Goal: Task Accomplishment & Management: Complete application form

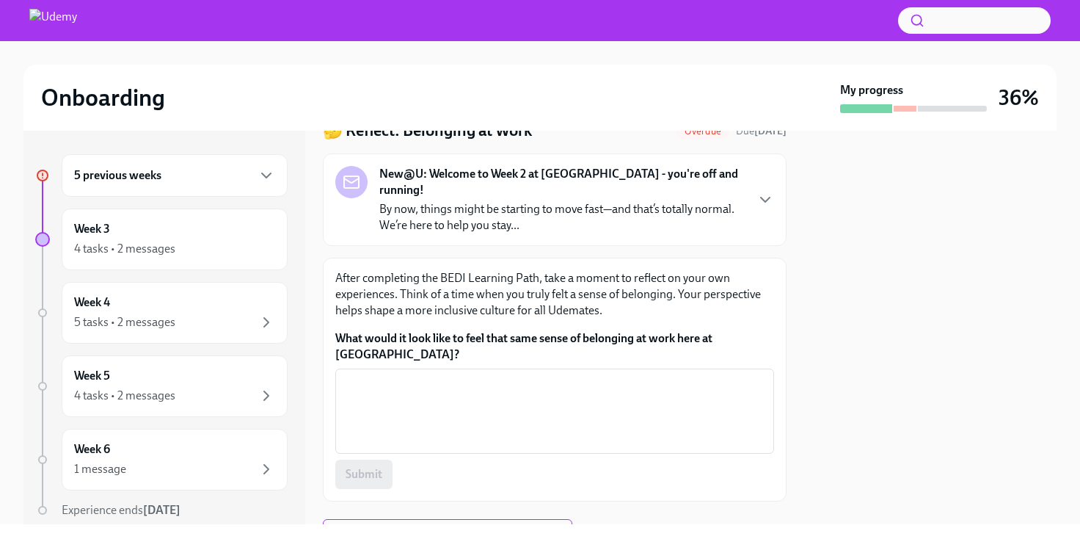
scroll to position [70, 0]
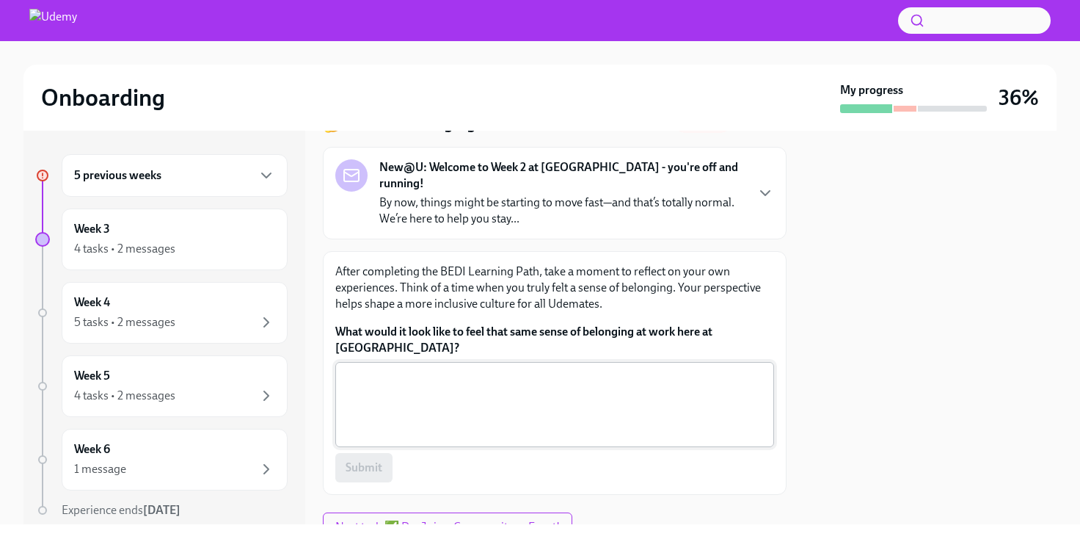
click at [484, 369] on textarea "What would it look like to feel that same sense of belonging at work here at [G…" at bounding box center [554, 404] width 421 height 70
click at [759, 184] on icon "button" at bounding box center [766, 193] width 18 height 18
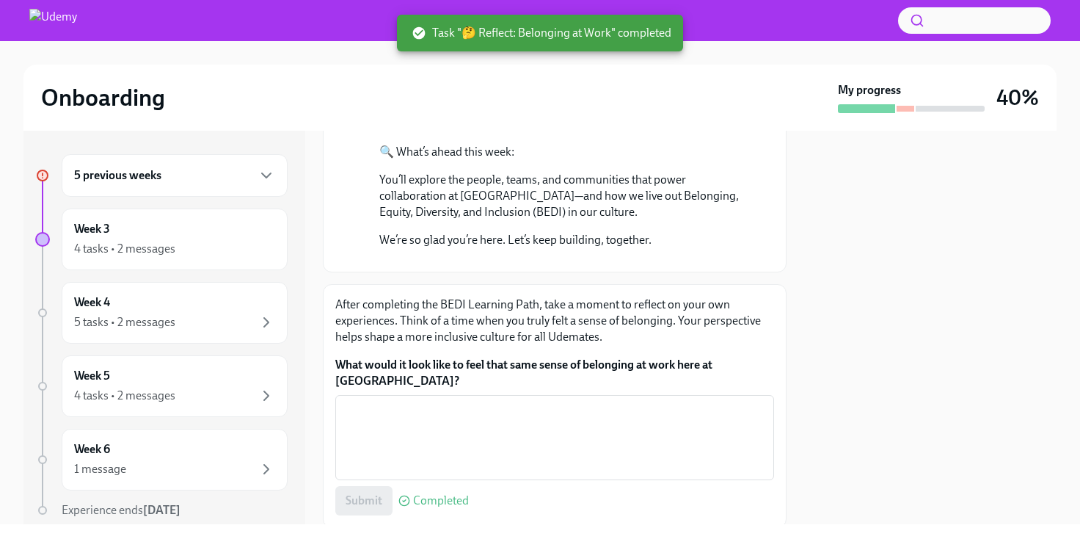
scroll to position [681, 0]
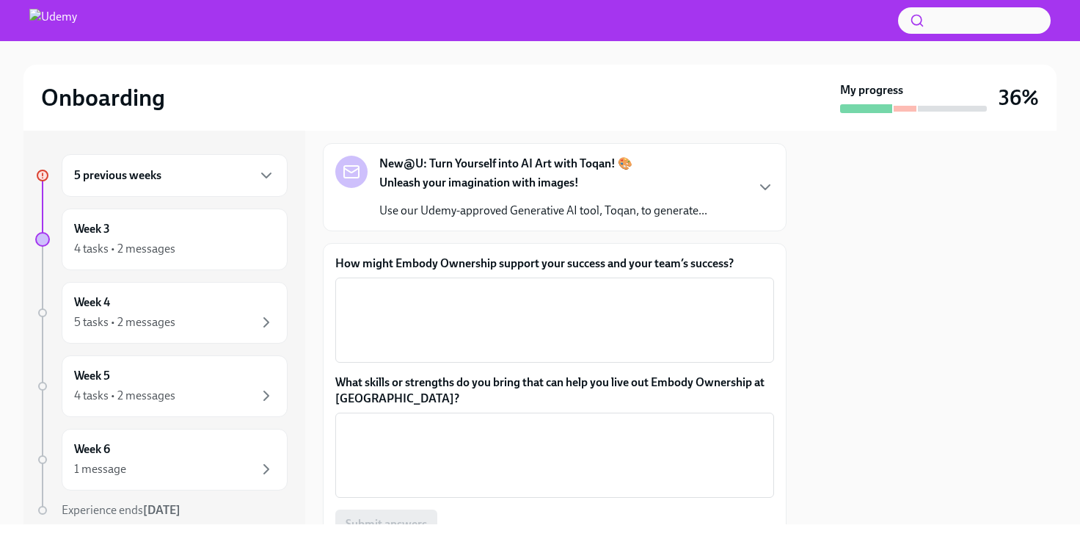
scroll to position [76, 0]
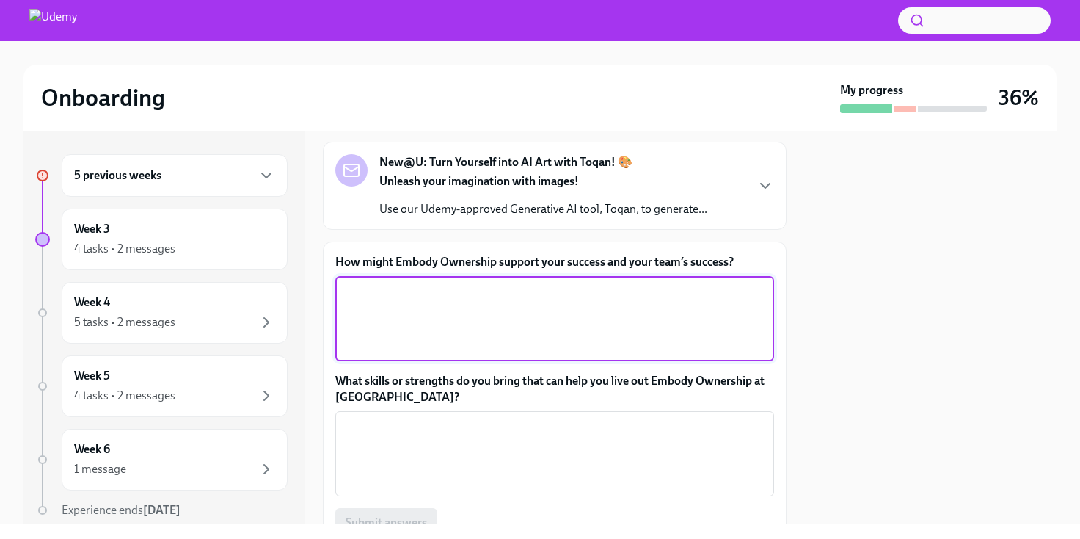
click at [487, 296] on textarea "How might Embody Ownership support your success and your team’s success?" at bounding box center [554, 318] width 421 height 70
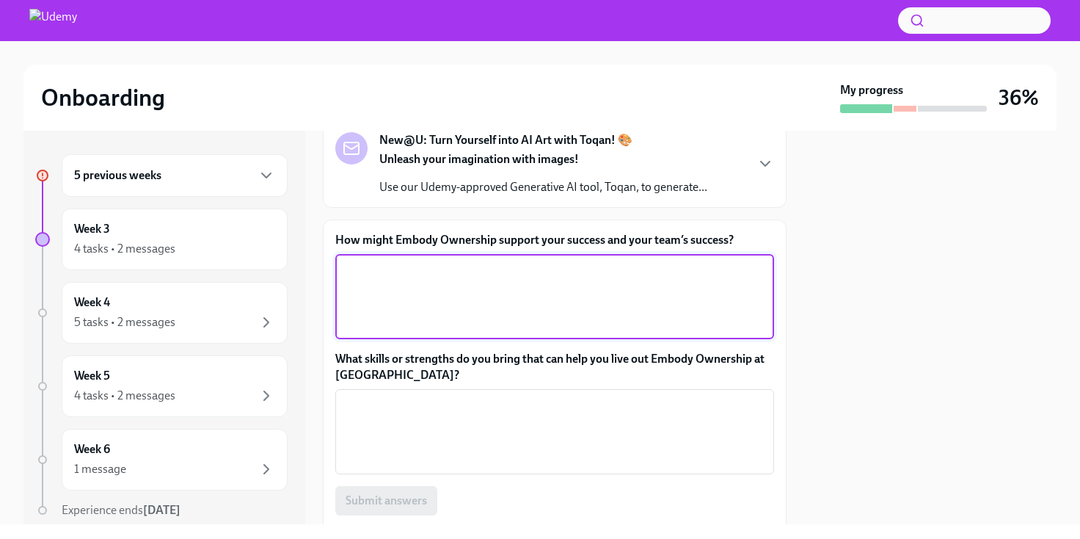
scroll to position [0, 0]
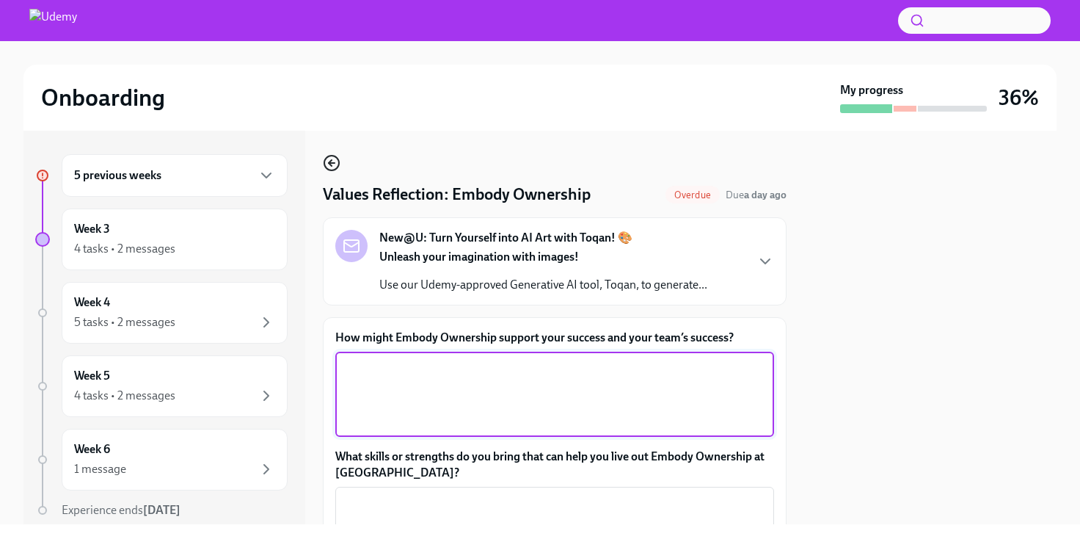
click at [329, 160] on icon "button" at bounding box center [332, 163] width 18 height 18
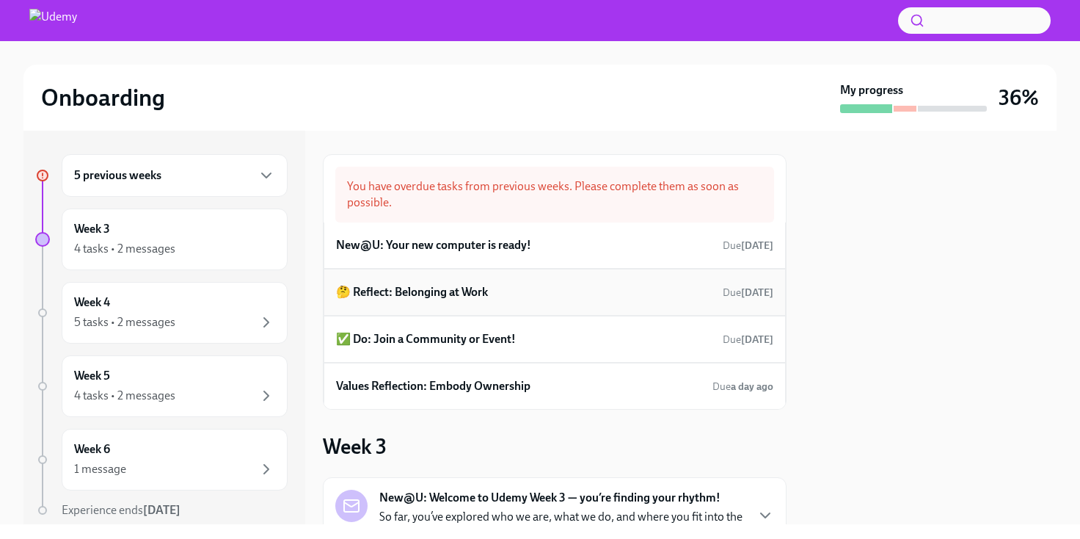
click at [467, 292] on h6 "🤔 Reflect: Belonging at Work" at bounding box center [412, 292] width 152 height 16
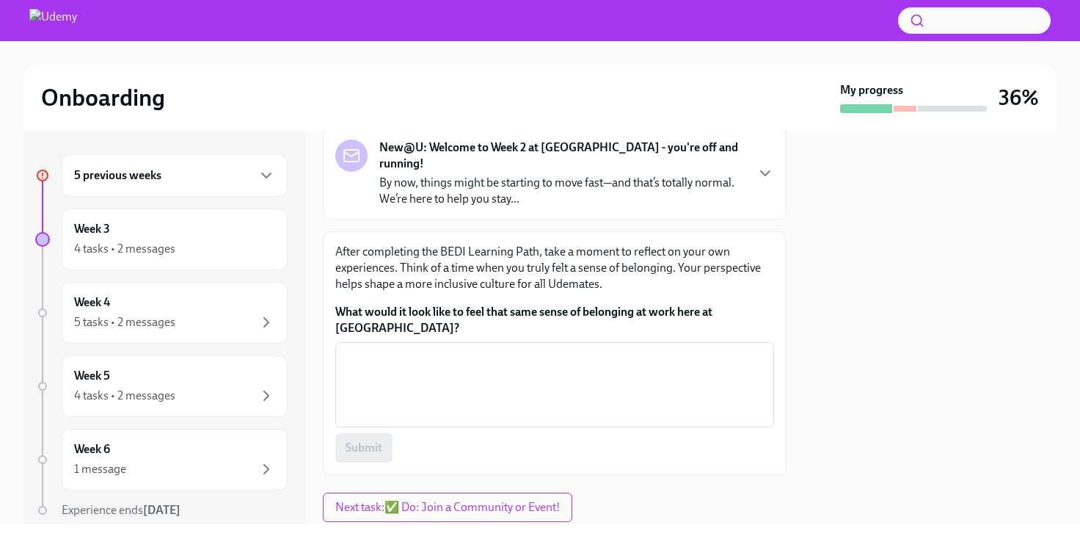
scroll to position [103, 0]
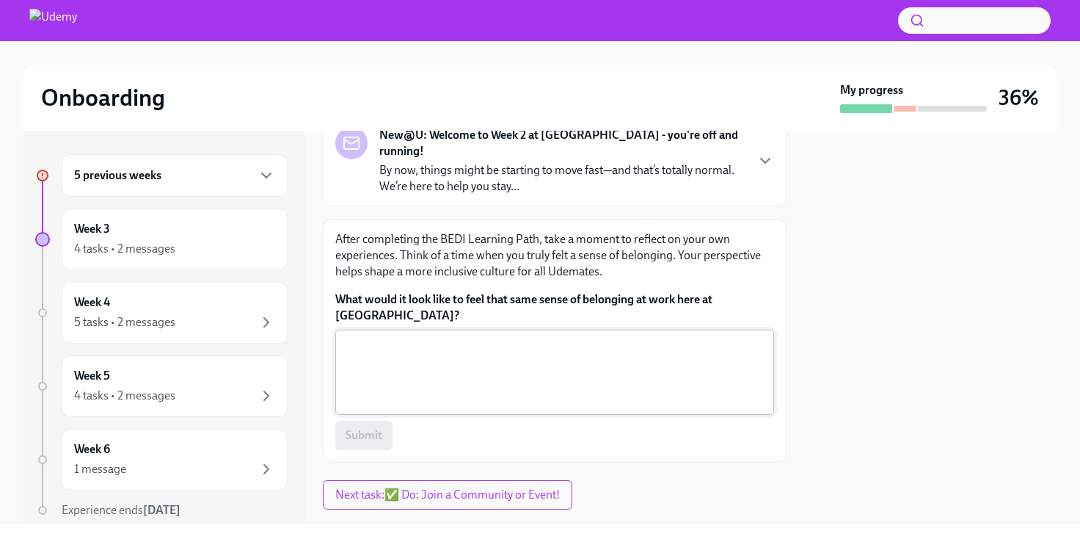
click at [459, 338] on textarea "What would it look like to feel that same sense of belonging at work here at Ud…" at bounding box center [554, 372] width 421 height 70
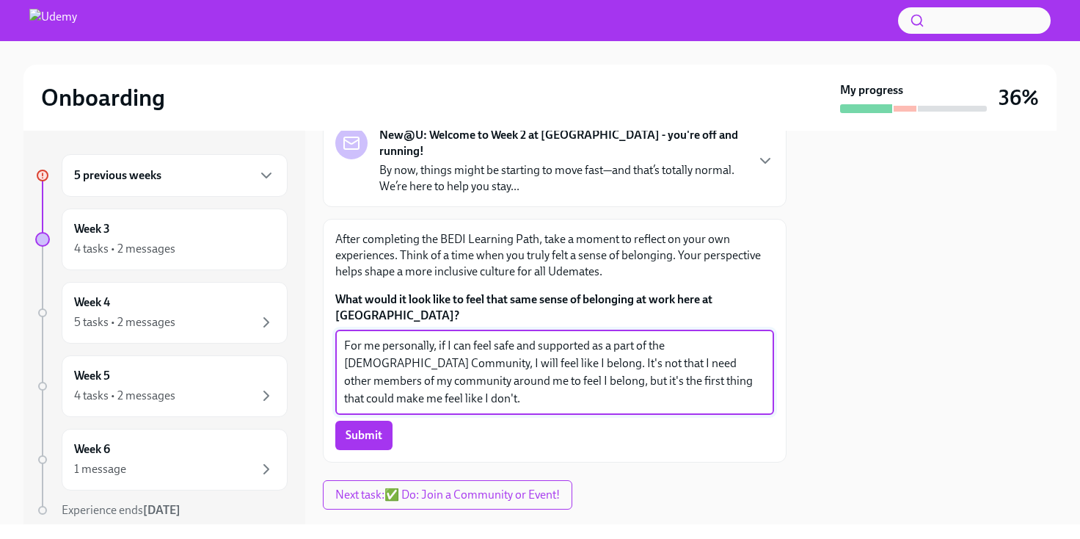
click at [589, 337] on textarea "For me personally, if I can feel safe and supported as a part of the LGBTQ Comm…" at bounding box center [554, 372] width 421 height 70
click at [597, 368] on textarea "For me personally, if I can feel safe and supported at work as a part of the LG…" at bounding box center [554, 372] width 421 height 70
click at [563, 349] on textarea "For me personally, if I can feel safe and supported at work as a part of the LG…" at bounding box center [554, 372] width 421 height 70
click at [515, 371] on textarea "For me personally, if I can feel safe and supported at work as a part of the LG…" at bounding box center [554, 372] width 421 height 70
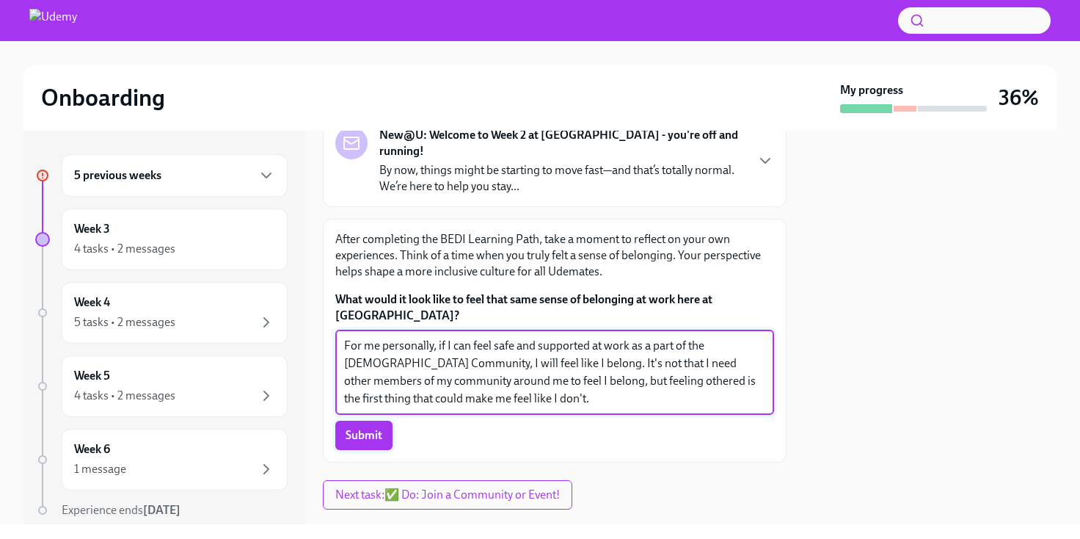
type textarea "For me personally, if I can feel safe and supported at work as a part of the LG…"
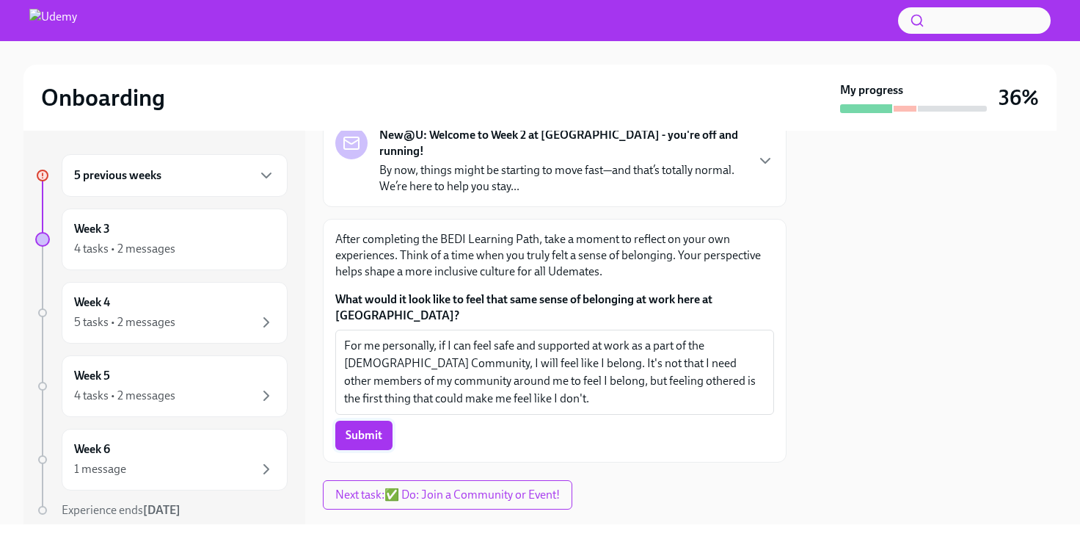
click at [370, 428] on span "Submit" at bounding box center [364, 435] width 37 height 15
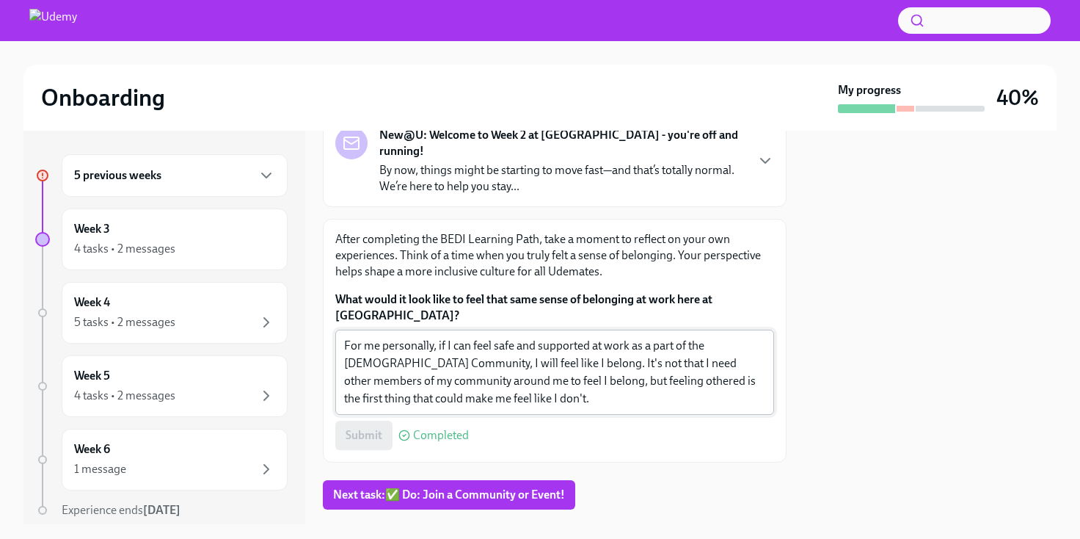
scroll to position [0, 0]
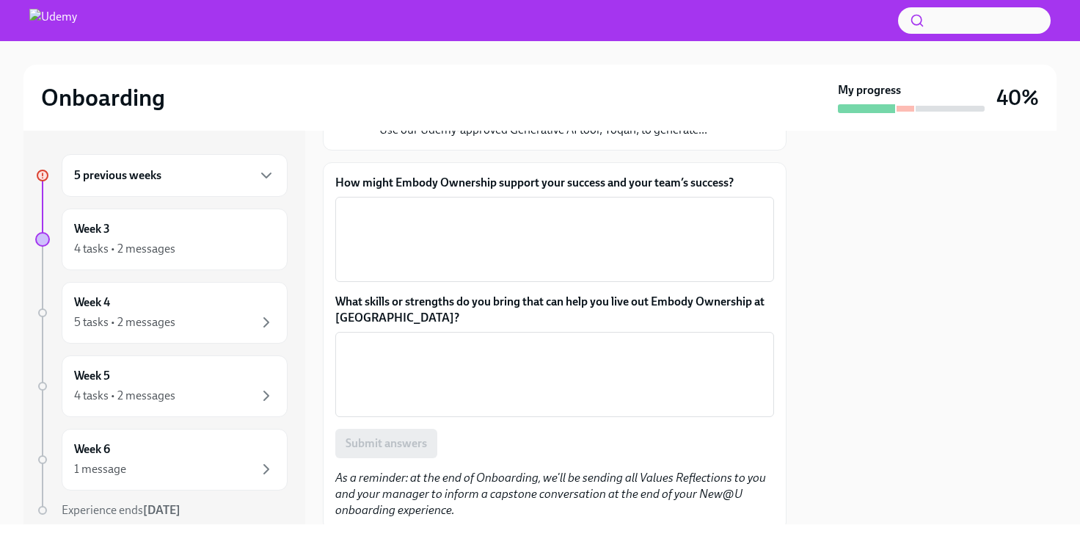
scroll to position [156, 0]
click at [520, 230] on textarea "How might Embody Ownership support your success and your team’s success?" at bounding box center [554, 238] width 421 height 70
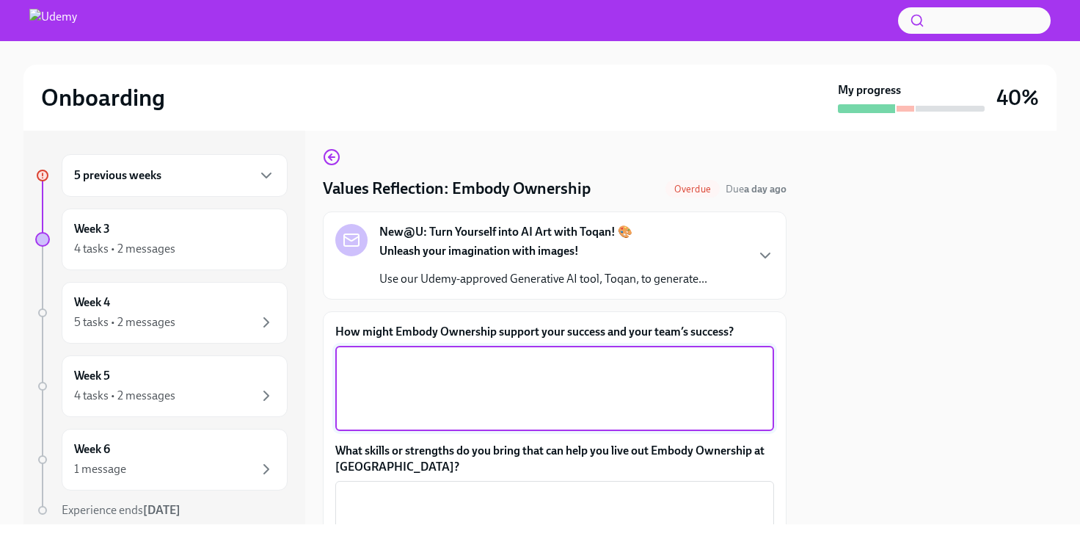
scroll to position [0, 0]
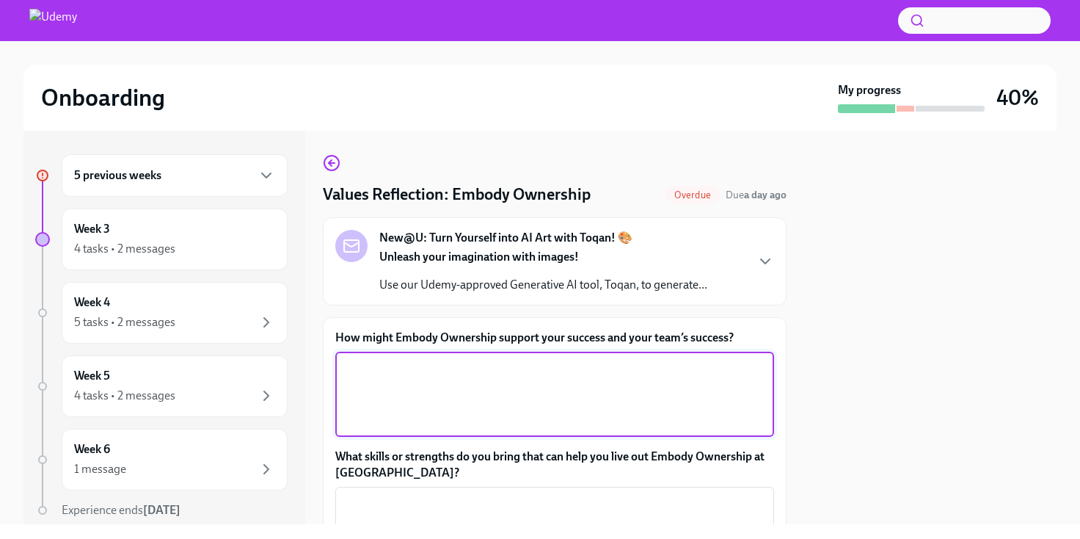
click at [540, 379] on textarea "How might Embody Ownership support your success and your team’s success?" at bounding box center [554, 394] width 421 height 70
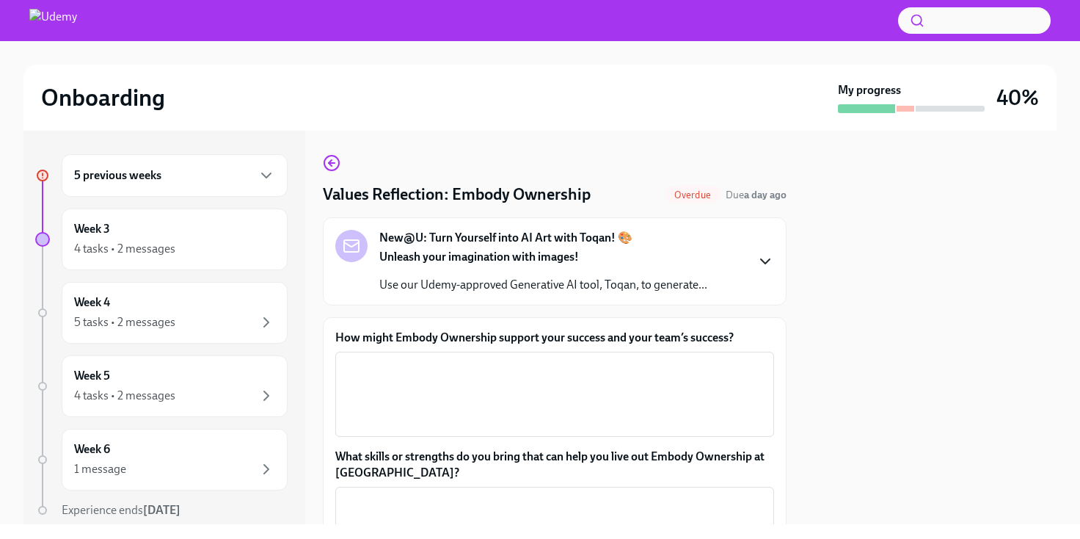
click at [761, 258] on icon "button" at bounding box center [766, 262] width 18 height 18
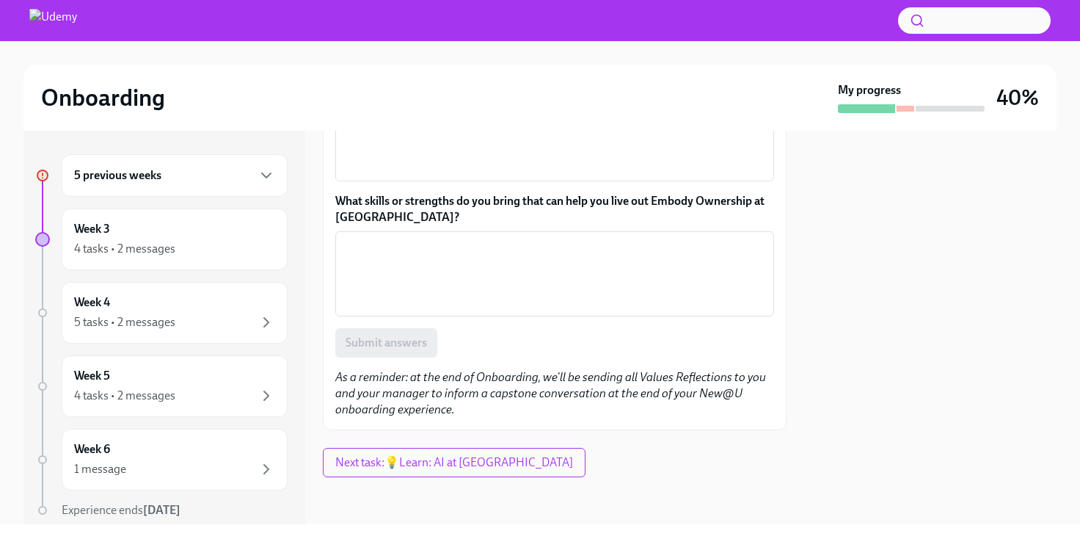
scroll to position [589, 0]
click at [612, 174] on textarea "How might Embody Ownership support your success and your team’s success?" at bounding box center [554, 138] width 421 height 70
click at [608, 174] on textarea "How might Embody Ownership support your success and your team’s success?" at bounding box center [554, 138] width 421 height 70
click at [458, 174] on textarea "How might Embody Ownership support your success and your team’s success?" at bounding box center [554, 138] width 421 height 70
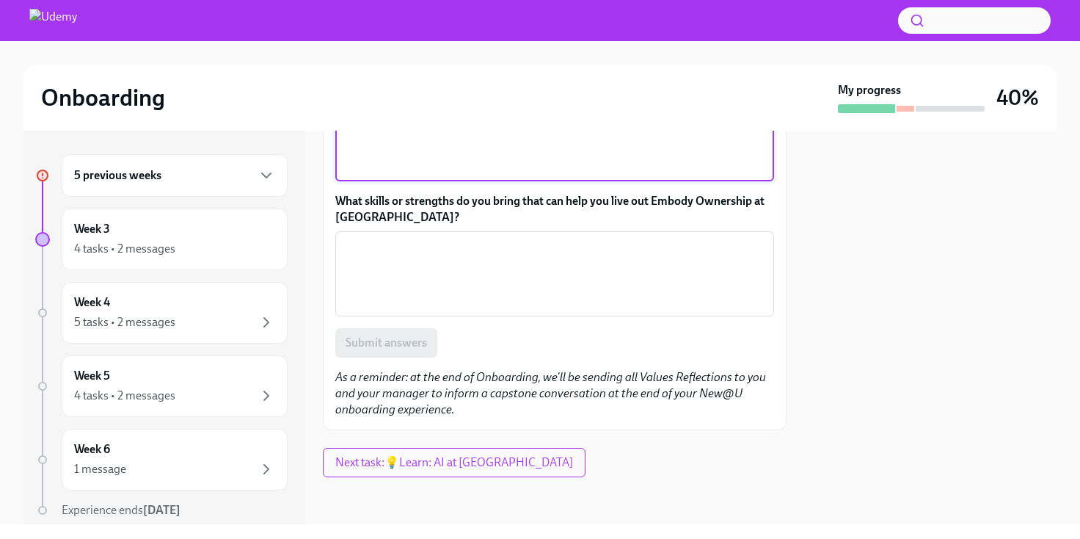
type textarea ";"
paste textarea "Executive Business Partner"
drag, startPoint x: 626, startPoint y: 271, endPoint x: 608, endPoint y: 207, distance: 66.4
click at [608, 181] on div "How might Embody Ownership support your success and your team’s success? Execut…" at bounding box center [554, 127] width 439 height 107
click at [608, 174] on textarea "Executive Business Partners are empowered to own" at bounding box center [554, 138] width 421 height 70
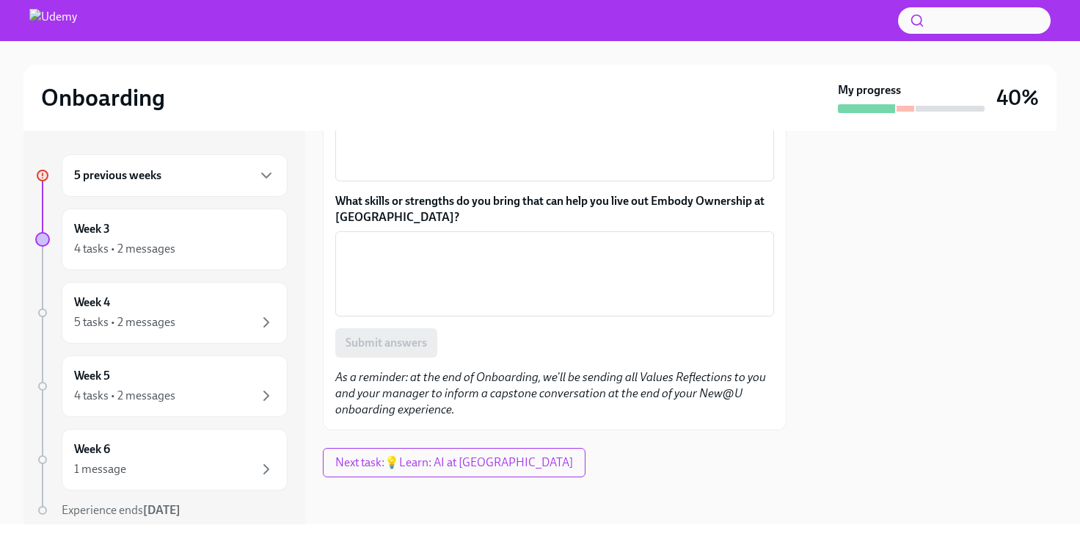
click at [459, 90] on label "How might Embody Ownership support your success and your team’s success?" at bounding box center [554, 82] width 439 height 16
click at [459, 174] on textarea "Executive Business Partners are empowered to own" at bounding box center [554, 138] width 421 height 70
click at [459, 90] on label "How might Embody Ownership support your success and your team’s success?" at bounding box center [554, 82] width 439 height 16
click at [459, 174] on textarea "Executive Business Partners are empowered to own" at bounding box center [554, 138] width 421 height 70
click at [459, 90] on label "How might Embody Ownership support your success and your team’s success?" at bounding box center [554, 82] width 439 height 16
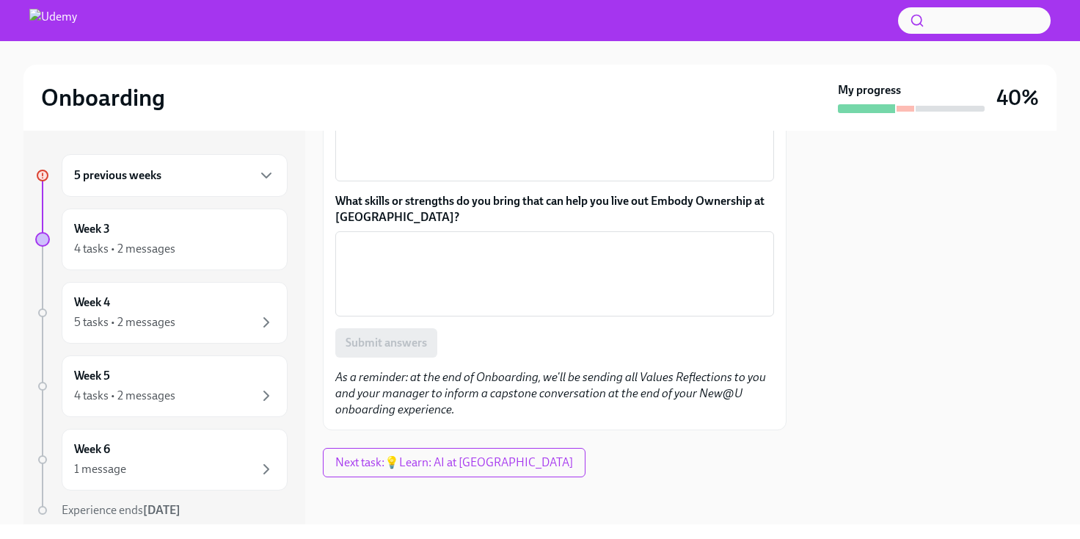
click at [459, 174] on textarea "Executive Business Partners are empowered to own" at bounding box center [554, 138] width 421 height 70
copy label "How might Embody Ownership support your success and your team’s success?"
click at [479, 174] on textarea "Executive Business Partners are empowered to own" at bounding box center [554, 138] width 421 height 70
click at [527, 174] on textarea "Executive Business Partners are empowered to own" at bounding box center [554, 138] width 421 height 70
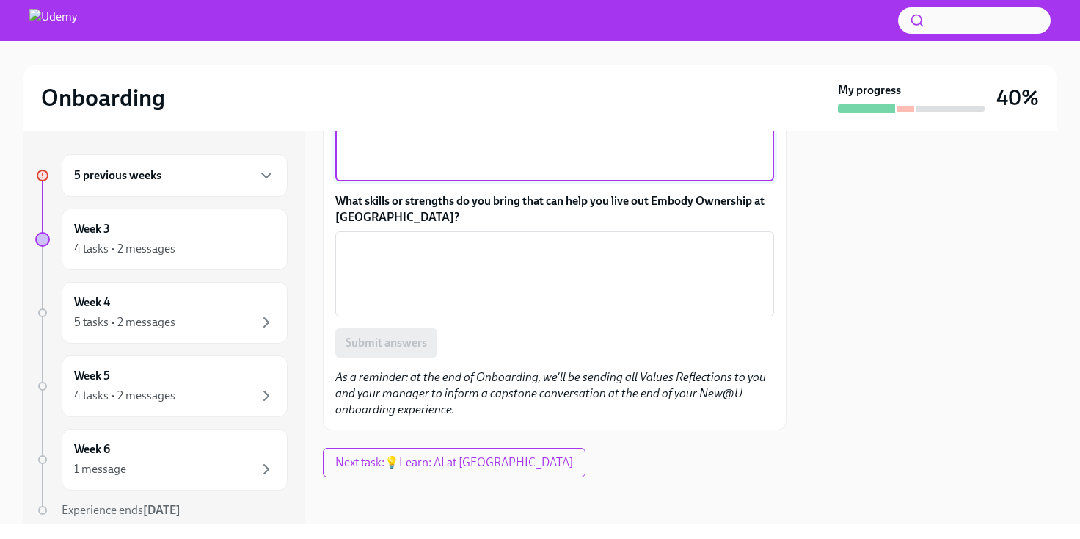
paste textarea "By taking full responsibility for outcomes—whether it’s managing critical calen…"
click at [554, 174] on textarea "By taking full responsibility for outcomes—whether it’s managing critical calen…" at bounding box center [554, 138] width 421 height 70
drag, startPoint x: 603, startPoint y: 246, endPoint x: 495, endPoint y: 250, distance: 108.0
click at [495, 174] on textarea "By taking full responsibility for outcomeswhether it’s managing critical calend…" at bounding box center [554, 138] width 421 height 70
click at [585, 174] on textarea "By taking full responsibility for managing critical calendars, coordinating hig…" at bounding box center [554, 138] width 421 height 70
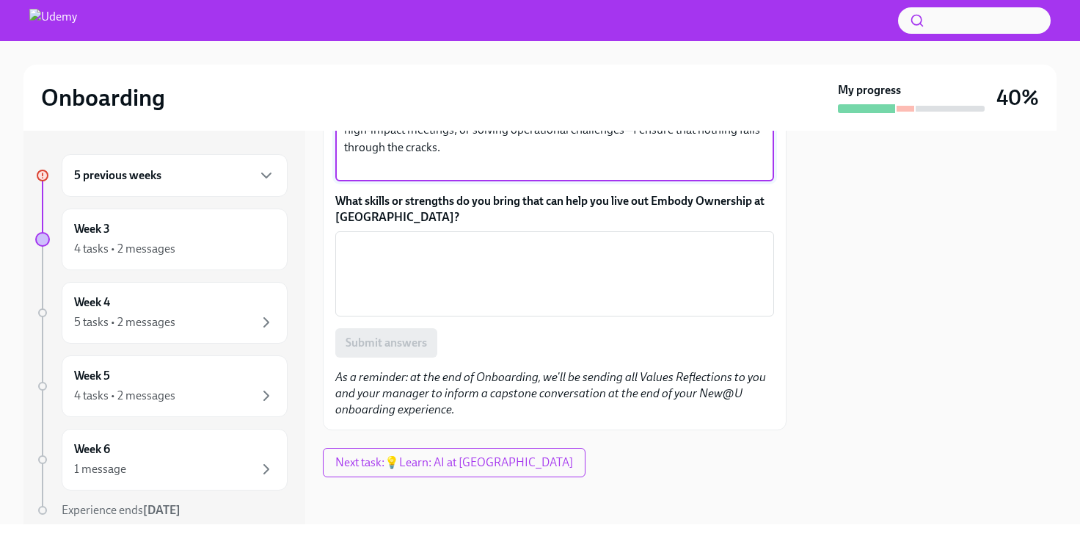
click at [485, 174] on textarea "By taking full responsibility for managing critical, complex calendars, coordin…" at bounding box center [554, 138] width 421 height 70
click at [476, 174] on textarea "By taking full responsibility for managing critical, complex calendars, coordin…" at bounding box center [554, 138] width 421 height 70
click at [613, 174] on textarea "By taking full responsibility for managing critical, complex calendars, coordin…" at bounding box center [554, 138] width 421 height 70
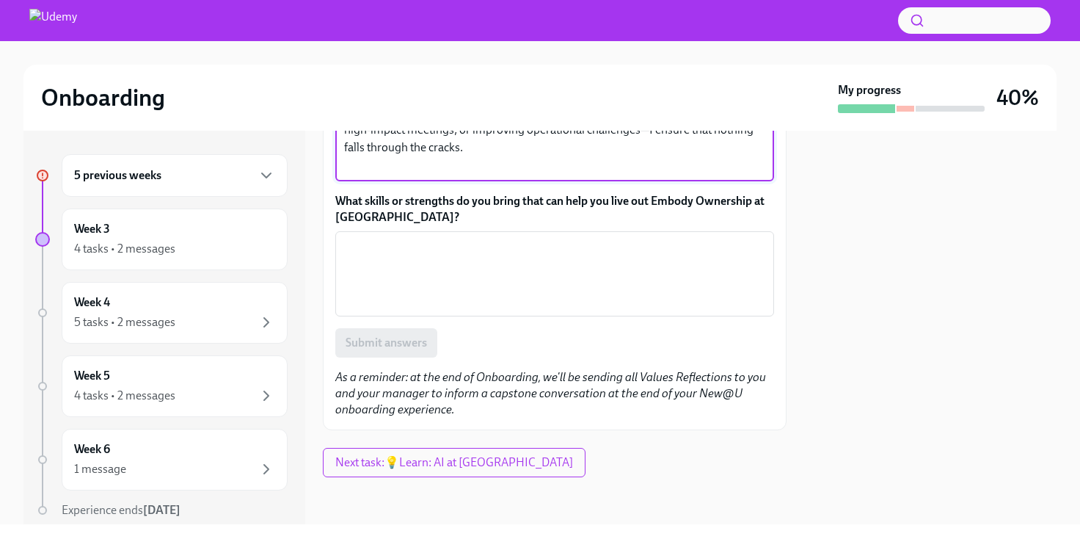
click at [613, 174] on textarea "By taking full responsibility for managing critical, complex calendars, coordin…" at bounding box center [554, 138] width 421 height 70
drag, startPoint x: 640, startPoint y: 264, endPoint x: 649, endPoint y: 285, distance: 23.0
click at [649, 174] on textarea "By taking full responsibility for managing critical, complex calendars, coordin…" at bounding box center [554, 138] width 421 height 70
click at [646, 174] on textarea "By taking full responsibility for managing critical, complex calendars, coordin…" at bounding box center [554, 138] width 421 height 70
click at [609, 174] on textarea "By taking full responsibility for managing critical, complex calendars, coordin…" at bounding box center [554, 138] width 421 height 70
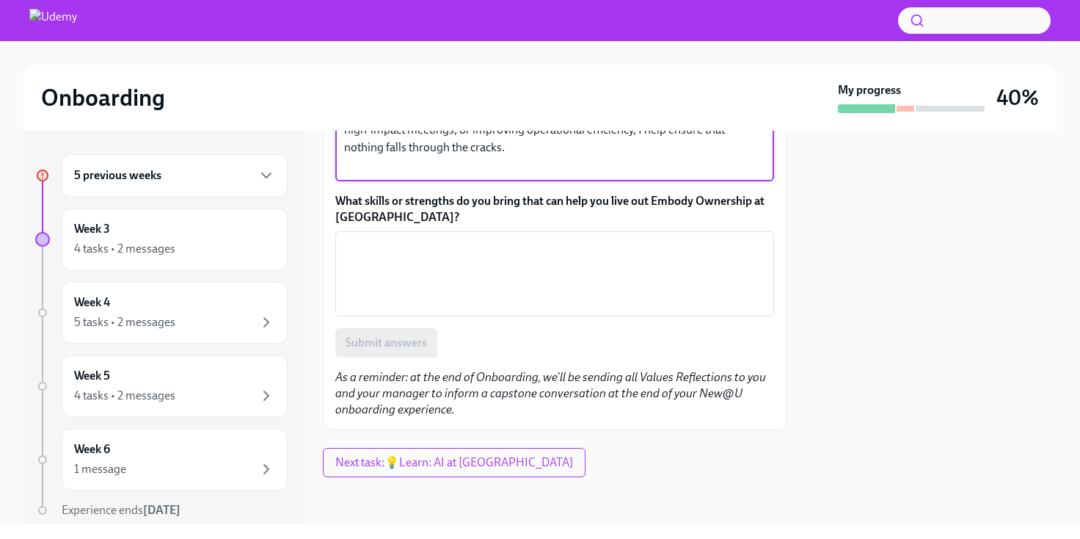
paste textarea "By involving the right stakeholders early and aligning them toward common goals…"
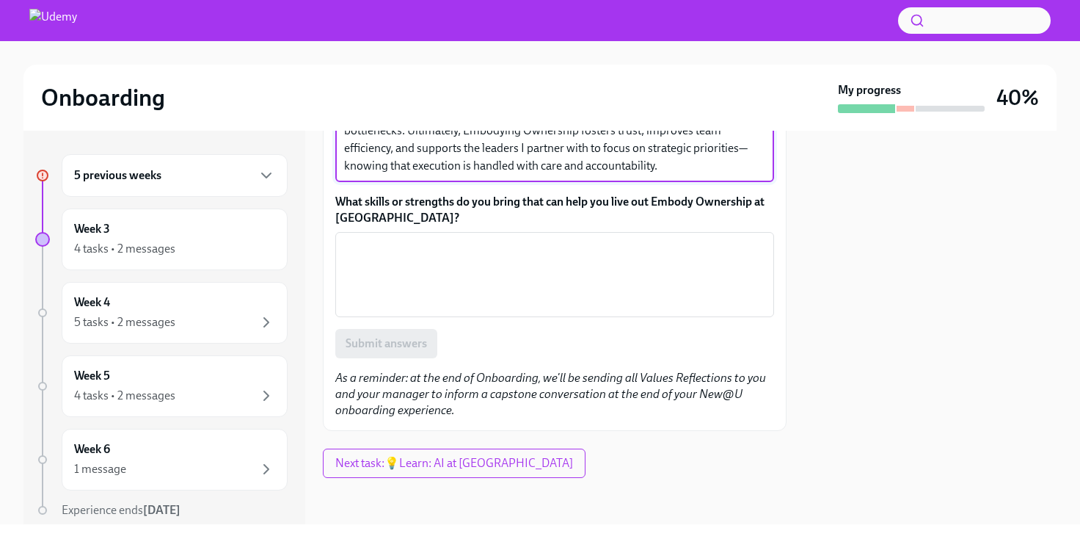
click at [506, 175] on textarea "By taking full responsibility for managing critical, complex calendars, coordin…" at bounding box center [554, 112] width 421 height 123
drag, startPoint x: 500, startPoint y: 284, endPoint x: 341, endPoint y: 286, distance: 159.3
click at [341, 182] on div "By taking full responsibility for managing critical, complex calendars, coordin…" at bounding box center [554, 113] width 439 height 138
drag, startPoint x: 408, startPoint y: 317, endPoint x: 577, endPoint y: 311, distance: 168.9
click at [577, 175] on textarea "By taking full responsibility for managing critical, complex calendars, coordin…" at bounding box center [554, 112] width 421 height 123
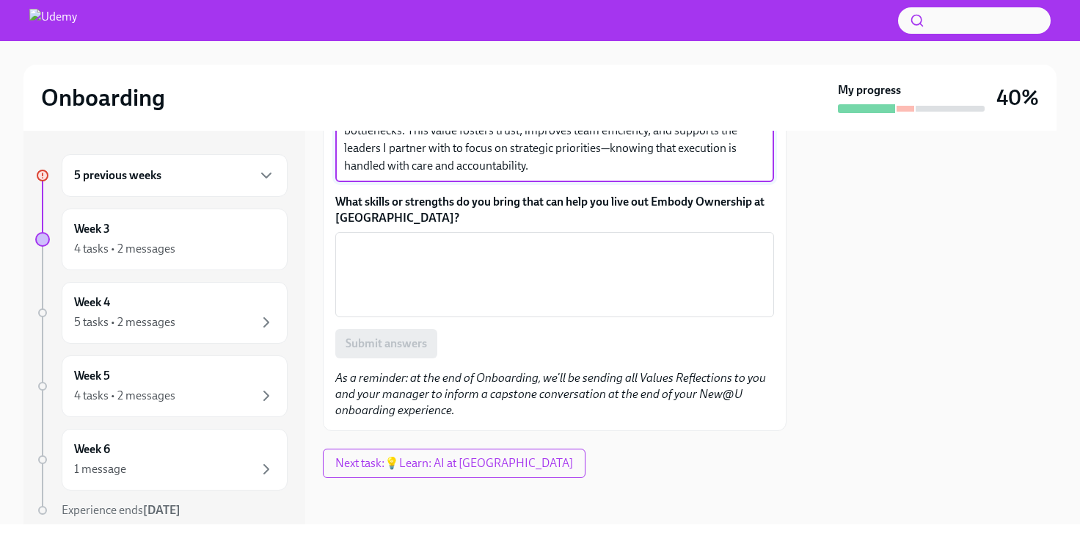
click at [472, 175] on textarea "By taking full responsibility for managing critical, complex calendars, coordin…" at bounding box center [554, 112] width 421 height 123
click at [602, 175] on textarea "By taking full responsibility for managing critical, complex calendars, coordin…" at bounding box center [554, 112] width 421 height 123
click at [677, 175] on textarea "By taking full responsibility for managing critical, complex calendars, coordin…" at bounding box center [554, 112] width 421 height 123
drag, startPoint x: 719, startPoint y: 346, endPoint x: 738, endPoint y: 316, distance: 35.6
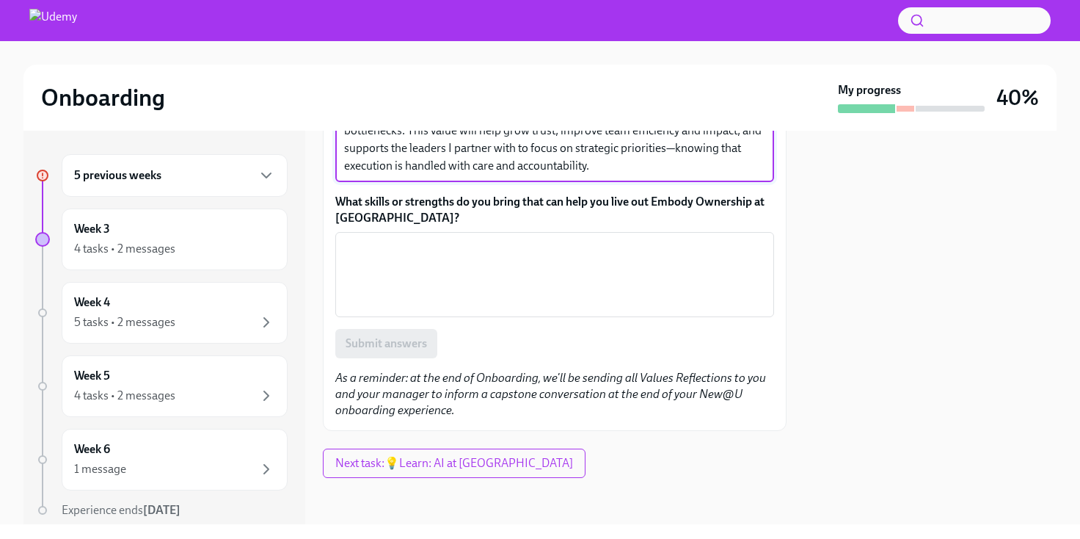
click at [738, 175] on textarea "By taking full responsibility for managing critical, complex calendars, coordin…" at bounding box center [554, 112] width 421 height 123
click at [371, 174] on textarea "By taking full responsibility for managing critical, complex calendars, coordin…" at bounding box center [554, 130] width 421 height 88
click at [613, 174] on textarea "By taking full responsibility for managing critical, complex calendars, coordin…" at bounding box center [554, 121] width 421 height 106
drag, startPoint x: 476, startPoint y: 314, endPoint x: 609, endPoint y: 275, distance: 138.4
click at [609, 174] on textarea "By taking full responsibility for managing critical, complex calendars, coordin…" at bounding box center [554, 121] width 421 height 106
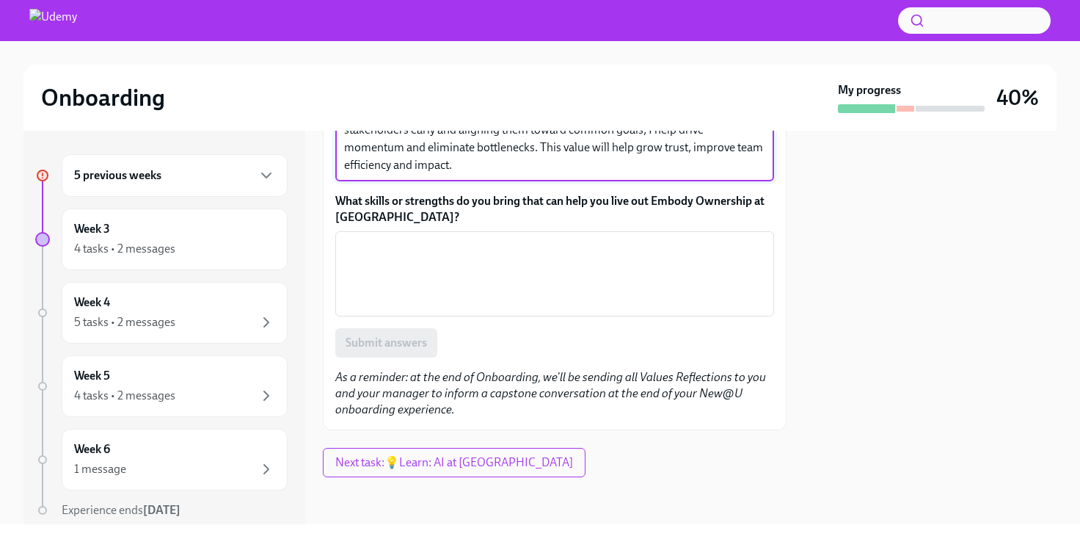
drag, startPoint x: 606, startPoint y: 280, endPoint x: 636, endPoint y: 344, distance: 70.3
click at [636, 181] on div "By taking full responsibility for managing critical, complex calendars, coordin…" at bounding box center [554, 121] width 439 height 120
click at [640, 174] on textarea "By taking full responsibility for managing critical, complex calendars, coordin…" at bounding box center [554, 138] width 421 height 70
type textarea "By taking full responsibility for managing critical, complex calendars, coordin…"
click at [560, 309] on textarea "What skills or strengths do you bring that can help you live out Embody Ownersh…" at bounding box center [554, 274] width 421 height 70
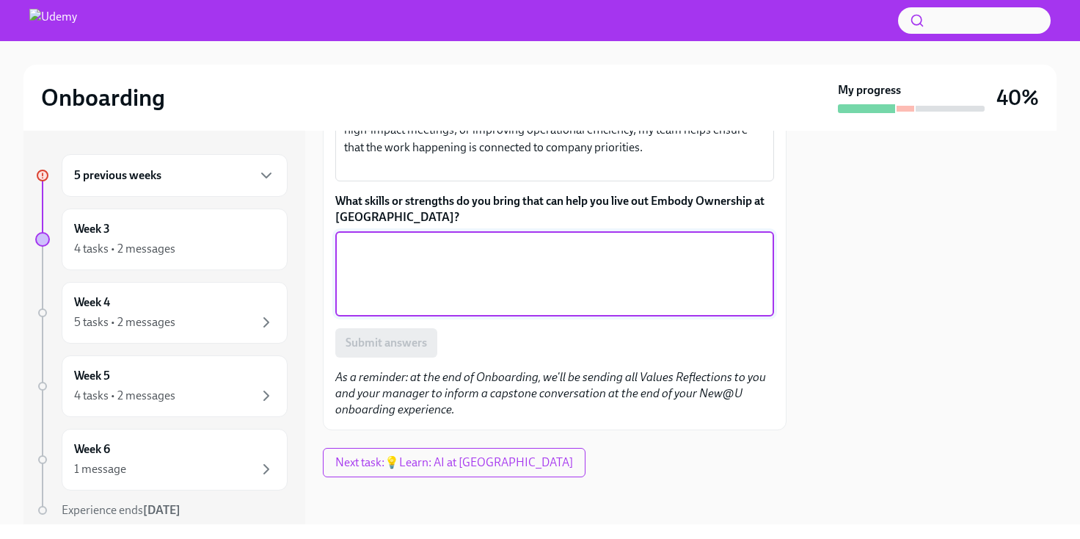
type textarea "i"
click at [367, 309] on textarea "I take ownership" at bounding box center [554, 274] width 421 height 70
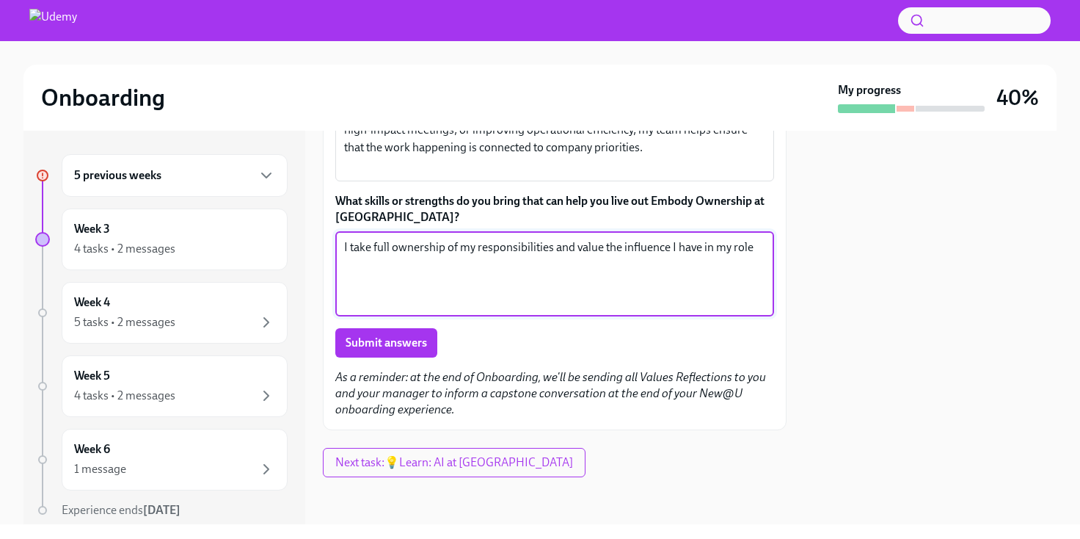
drag, startPoint x: 579, startPoint y: 344, endPoint x: 577, endPoint y: 316, distance: 27.2
click at [578, 309] on textarea "I take full ownership of my responsibilities and value the influence I have in …" at bounding box center [554, 274] width 421 height 70
type textarea "I take full ownership of my responsibilities and"
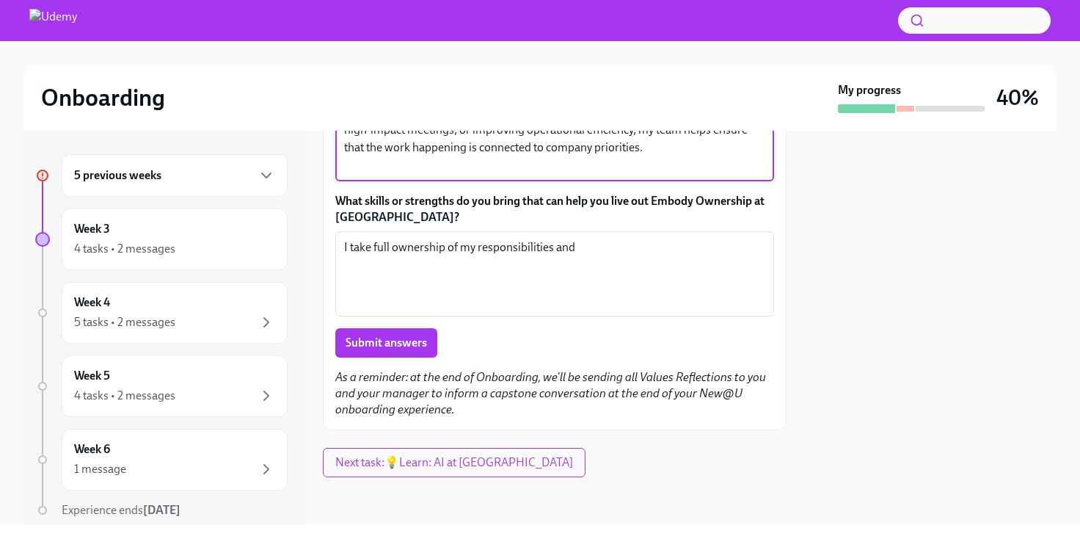
click at [669, 174] on textarea "By taking full responsibility for managing critical, complex calendars, coordin…" at bounding box center [554, 138] width 421 height 70
click at [506, 174] on textarea "By taking full responsibility for managing critical, complex calendars, coordin…" at bounding box center [554, 138] width 421 height 70
click at [526, 174] on textarea "By taking full responsibility for managing critical, complex calendars, coordin…" at bounding box center [554, 138] width 421 height 70
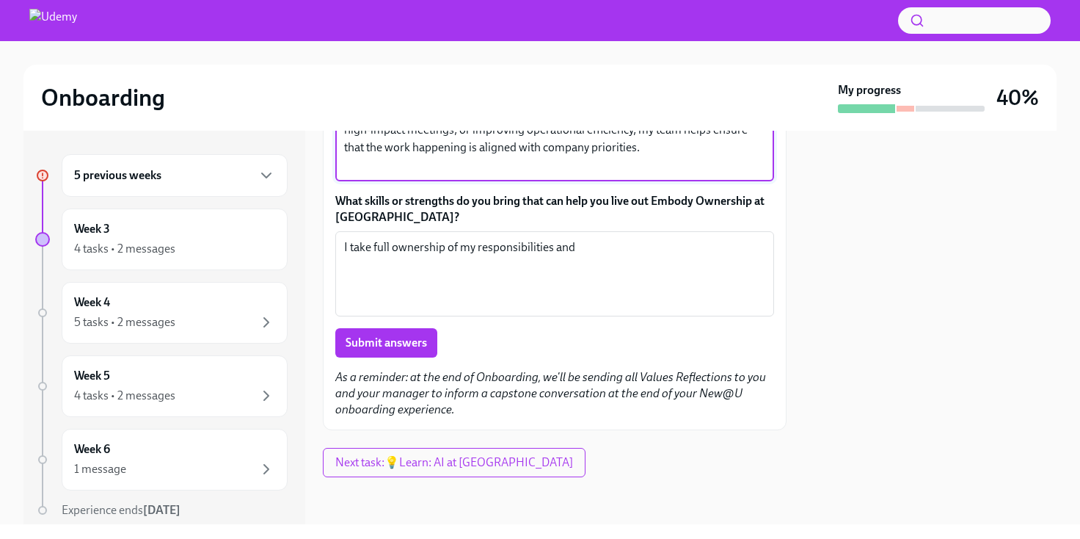
click at [677, 174] on textarea "By taking full responsibility for managing critical, complex calendars, coordin…" at bounding box center [554, 138] width 421 height 70
type textarea "By taking full responsibility for managing critical, complex calendars, coordin…"
click at [644, 309] on textarea "I take full ownership of my responsibilities and" at bounding box center [554, 274] width 421 height 70
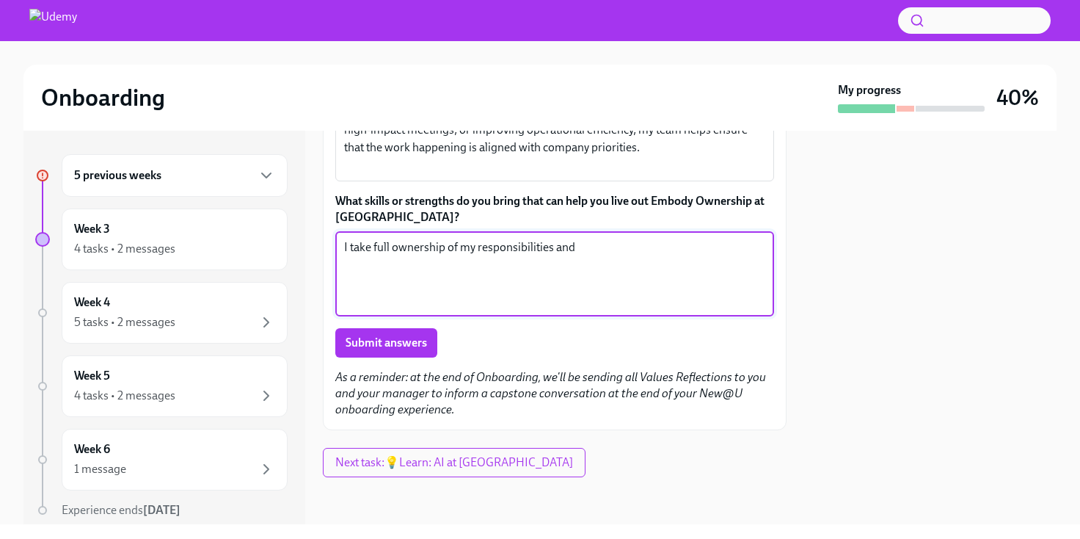
click at [644, 309] on textarea "I take full ownership of my responsibilities and" at bounding box center [554, 274] width 421 height 70
click at [623, 309] on textarea "I take full ownership of my responsibilities and value being trusted" at bounding box center [554, 274] width 421 height 70
click at [680, 309] on textarea "I take full ownership of my responsibilities and value the trusted" at bounding box center [554, 274] width 421 height 70
type textarea "I take full ownership of my responsibilities and value the trust my stakeholder…"
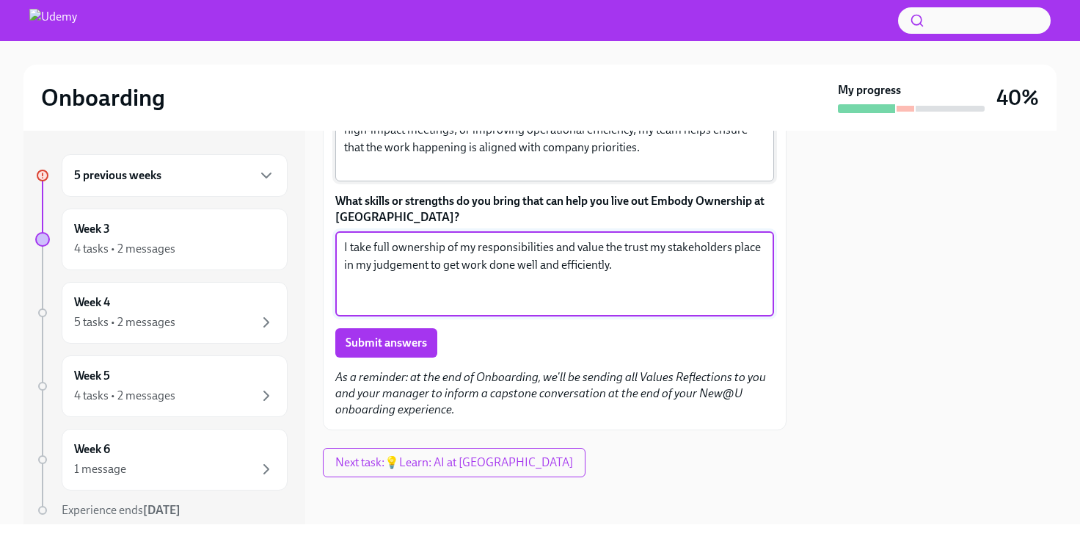
click at [658, 174] on textarea "By taking full responsibility for managing critical, complex calendars, coordin…" at bounding box center [554, 138] width 421 height 70
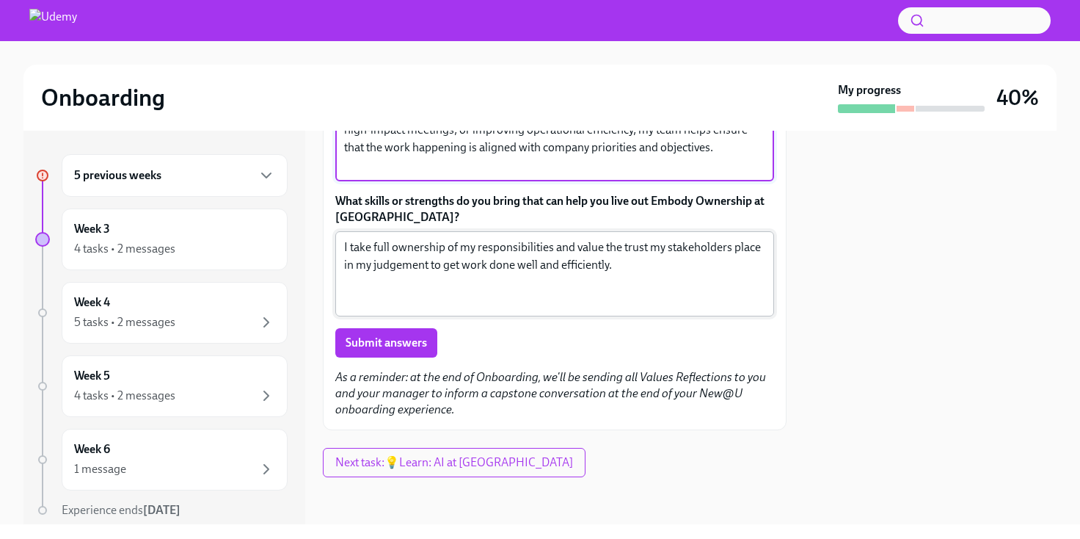
scroll to position [711, 0]
type textarea "By taking full responsibility for managing critical, complex calendars, coordin…"
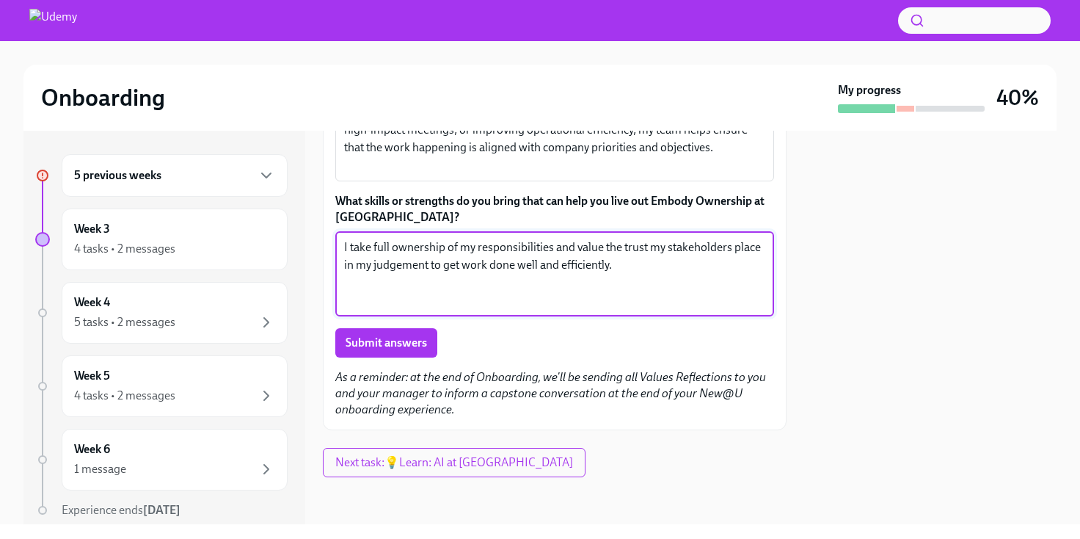
click at [653, 300] on textarea "I take full ownership of my responsibilities and value the trust my stakeholder…" at bounding box center [554, 274] width 421 height 70
click at [374, 340] on span "Submit answers" at bounding box center [386, 342] width 81 height 15
